Goal: Check status: Check status

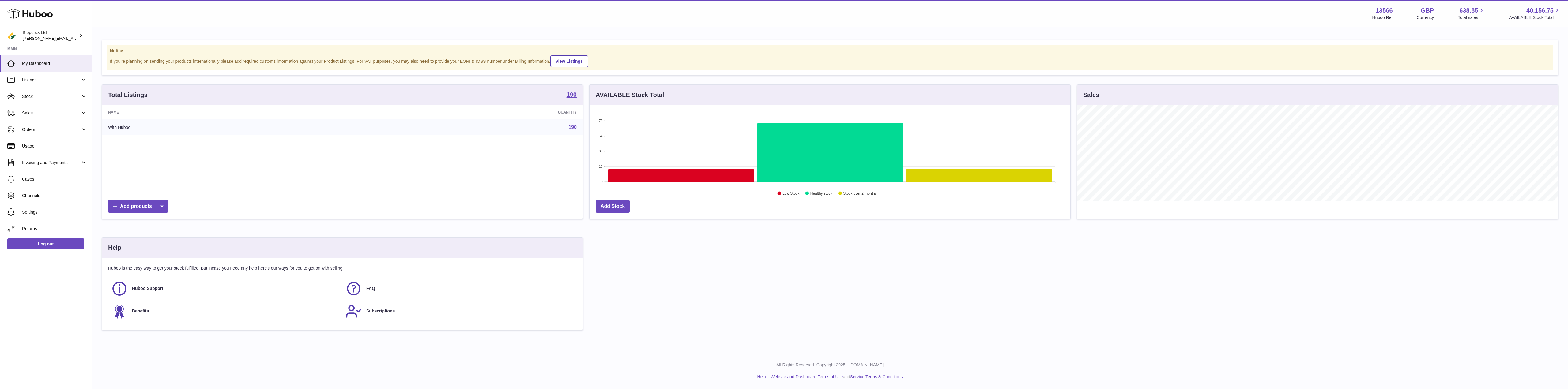
scroll to position [96, 481]
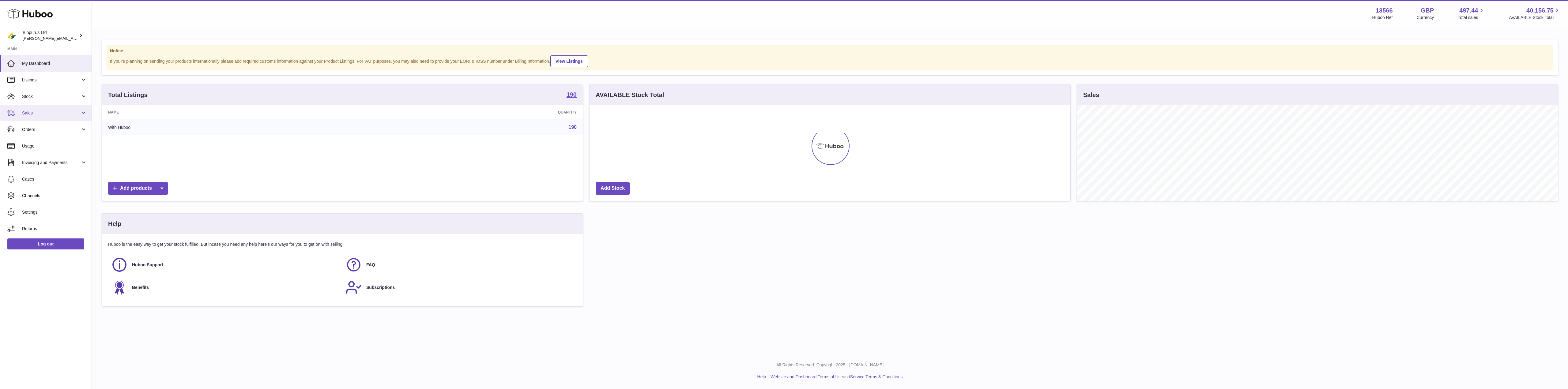
scroll to position [96, 481]
click at [33, 114] on span "Sales" at bounding box center [51, 113] width 58 height 6
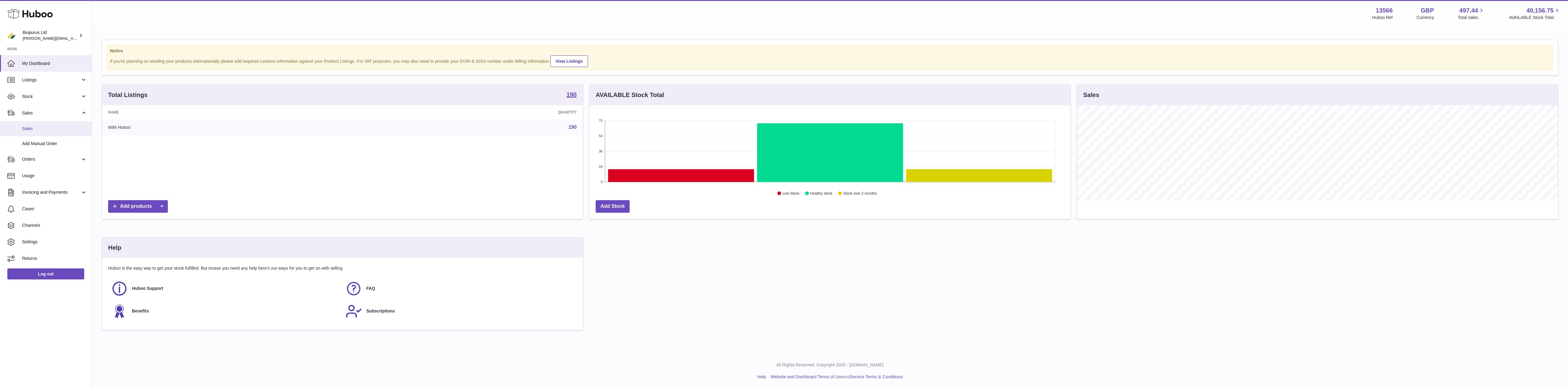
click at [30, 124] on link "Sales" at bounding box center [46, 128] width 91 height 15
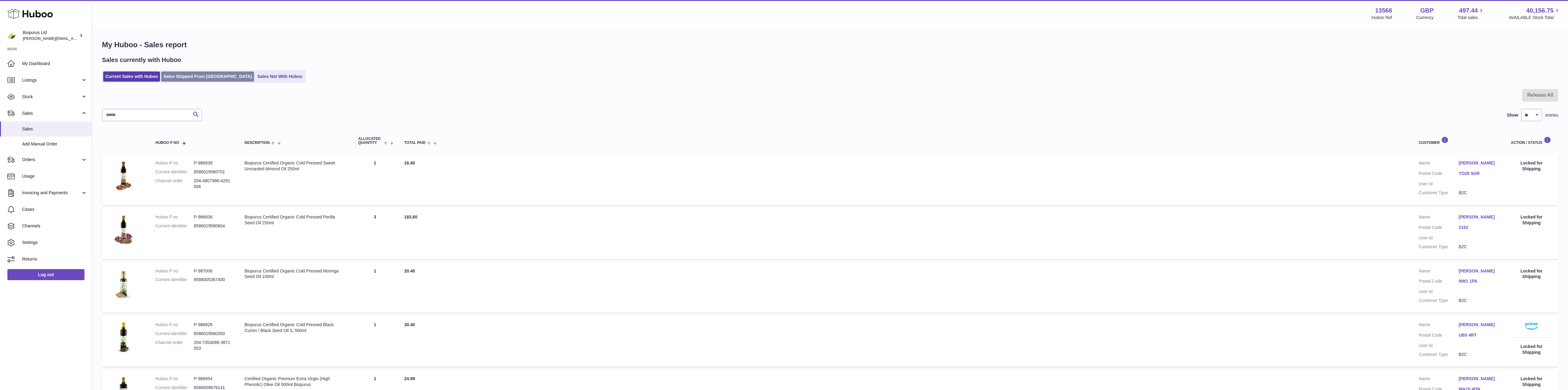
click at [198, 76] on link "Sales Shipped From [GEOGRAPHIC_DATA]" at bounding box center [208, 76] width 93 height 10
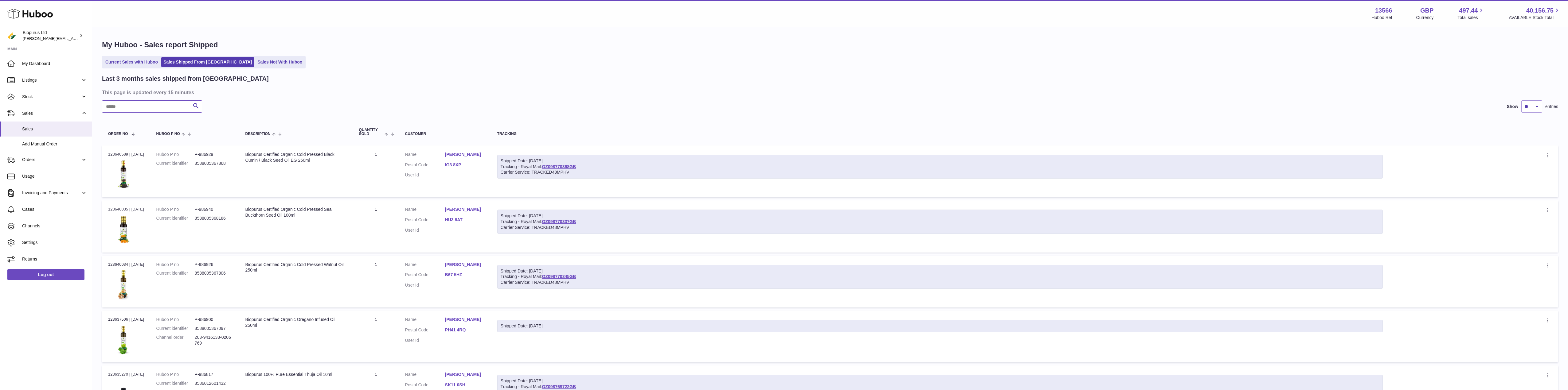
click at [141, 110] on input "text" at bounding box center [152, 107] width 100 height 12
paste input "******"
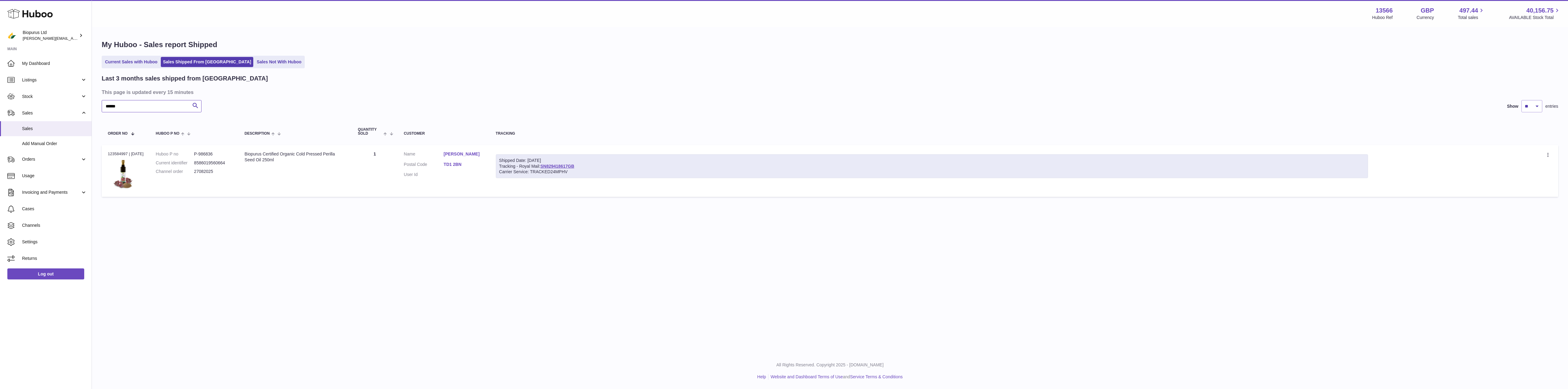
type input "******"
drag, startPoint x: 593, startPoint y: 163, endPoint x: 547, endPoint y: 165, distance: 46.0
click at [547, 165] on div "Shipped Date: [DATE] Tracking - Royal Mail: SN829418617GB Carrier Service: TRAC…" at bounding box center [932, 167] width 872 height 24
drag, startPoint x: 589, startPoint y: 169, endPoint x: 546, endPoint y: 168, distance: 43.0
click at [546, 168] on div "Shipped Date: [DATE] Tracking - Royal Mail: SN829418617GB Carrier Service: TRAC…" at bounding box center [932, 167] width 872 height 24
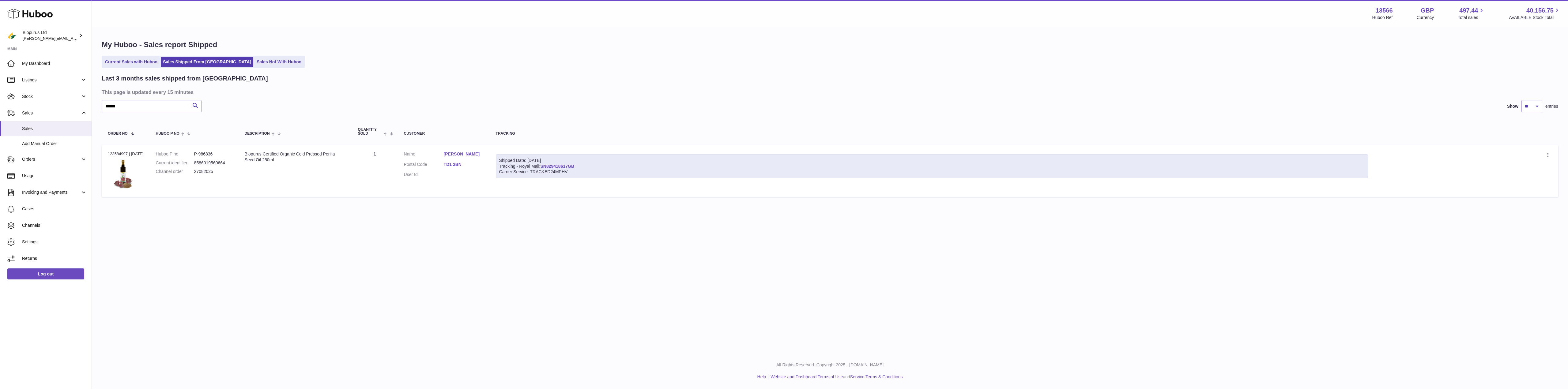
copy link "SN829418617GB"
